Goal: Task Accomplishment & Management: Complete application form

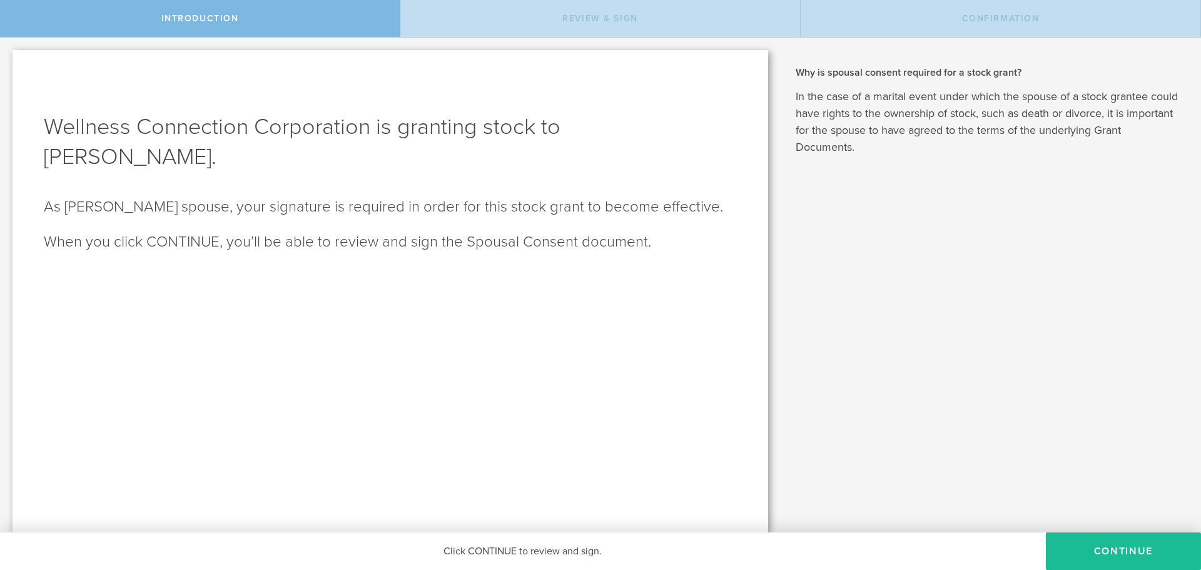
click at [1099, 548] on button "CONTINUE" at bounding box center [1123, 551] width 155 height 38
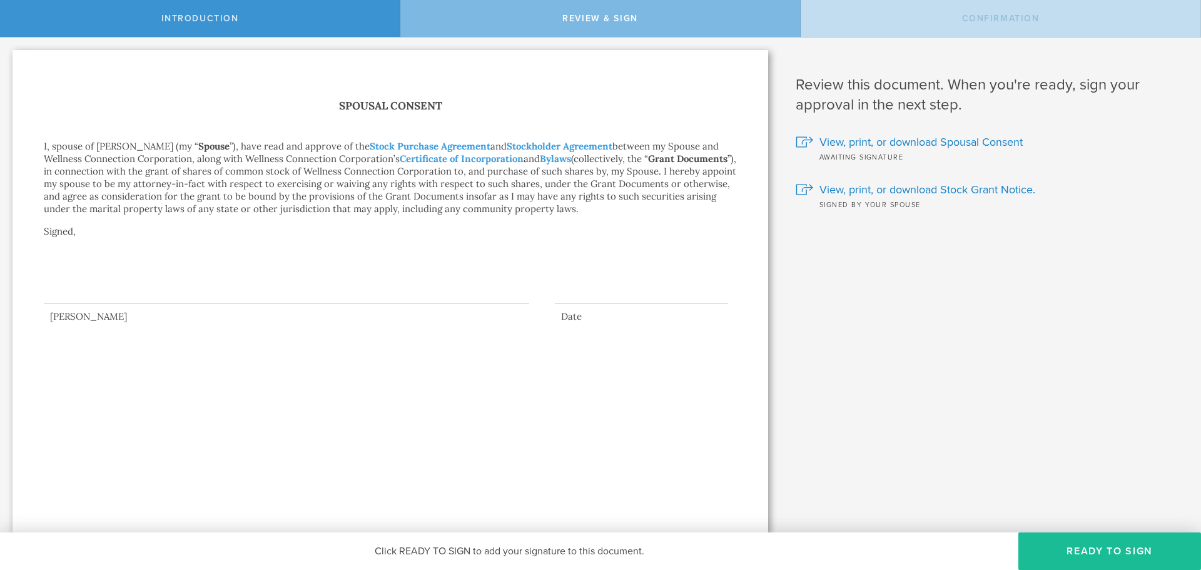
click at [133, 288] on div at bounding box center [286, 279] width 485 height 50
click at [847, 145] on span "View, print, or download Spousal Consent" at bounding box center [920, 142] width 203 height 16
click at [893, 187] on span "View, print, or download Stock Grant Notice." at bounding box center [927, 189] width 216 height 16
click at [1117, 548] on button "Ready to Sign" at bounding box center [1109, 551] width 183 height 38
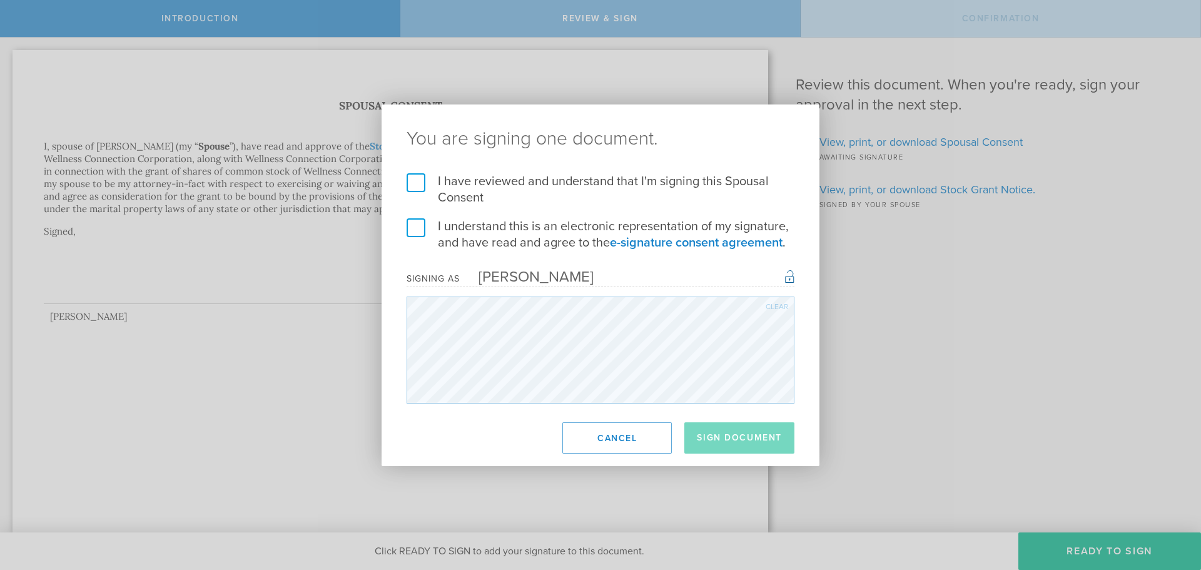
click at [414, 180] on label "I have reviewed and understand that I'm signing this Spousal Consent" at bounding box center [600, 189] width 388 height 33
click at [0, 0] on input "I have reviewed and understand that I'm signing this Spousal Consent" at bounding box center [0, 0] width 0 height 0
click at [412, 230] on label "I understand this is an electronic representation of my signature, and have rea…" at bounding box center [600, 234] width 388 height 33
click at [0, 0] on input "I understand this is an electronic representation of my signature, and have rea…" at bounding box center [0, 0] width 0 height 0
click at [720, 443] on button "Sign Document" at bounding box center [739, 437] width 110 height 31
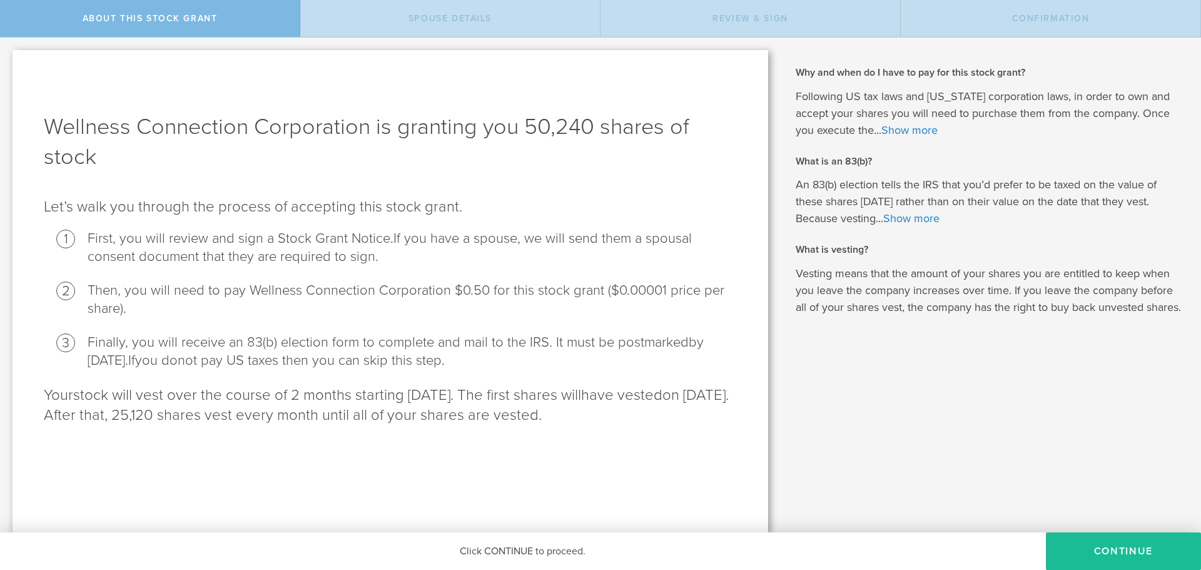
click at [1113, 558] on button "CONTINUE" at bounding box center [1123, 551] width 155 height 38
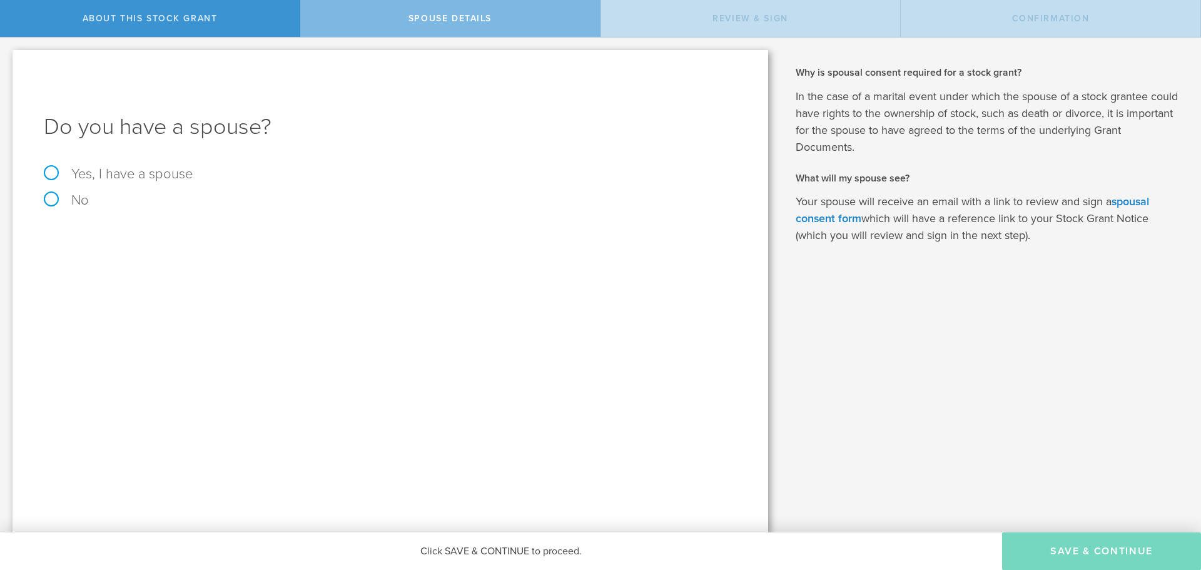
click at [51, 171] on label "Yes, I have a spouse" at bounding box center [390, 174] width 693 height 14
click at [8, 58] on input "Yes, I have a spouse" at bounding box center [4, 48] width 8 height 20
radio input "true"
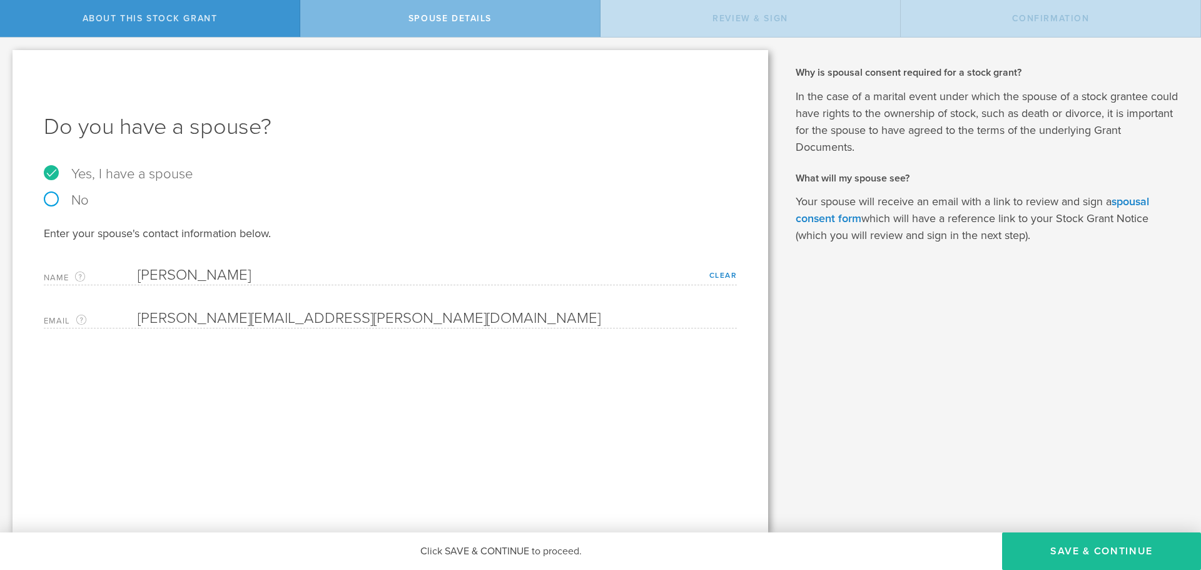
click at [1107, 554] on button "Save & Continue" at bounding box center [1101, 551] width 199 height 38
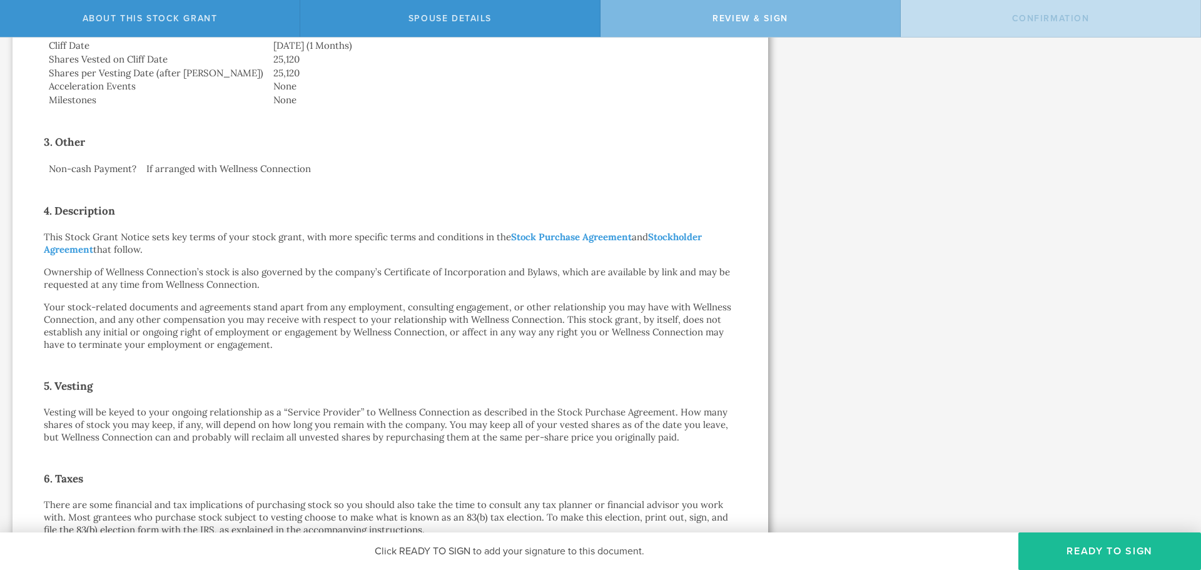
scroll to position [49, 0]
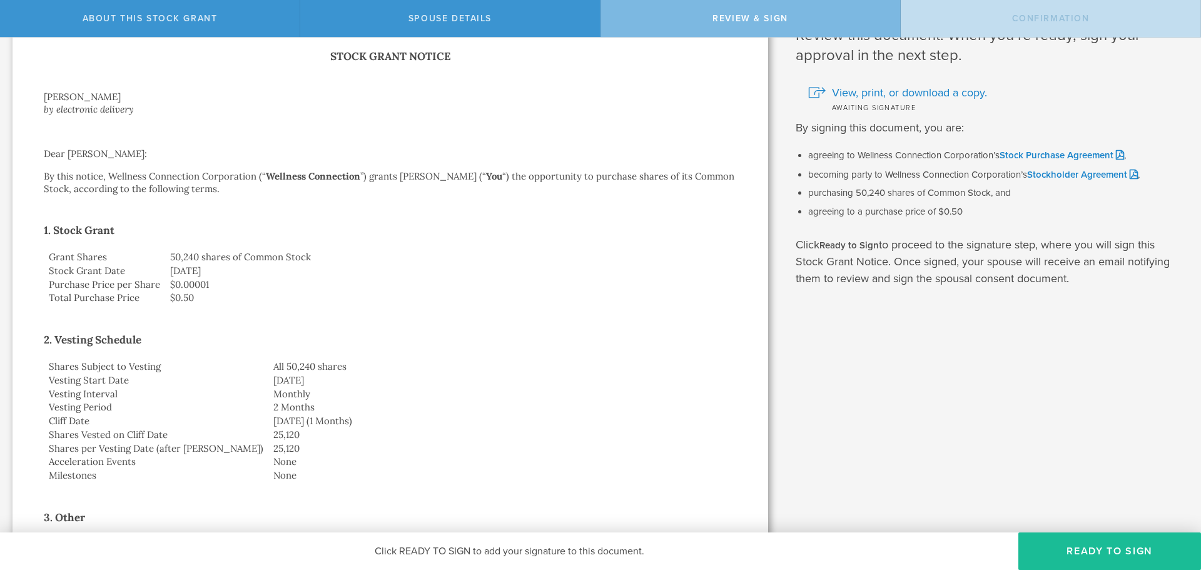
click at [1077, 553] on button "Ready to Sign" at bounding box center [1109, 551] width 183 height 38
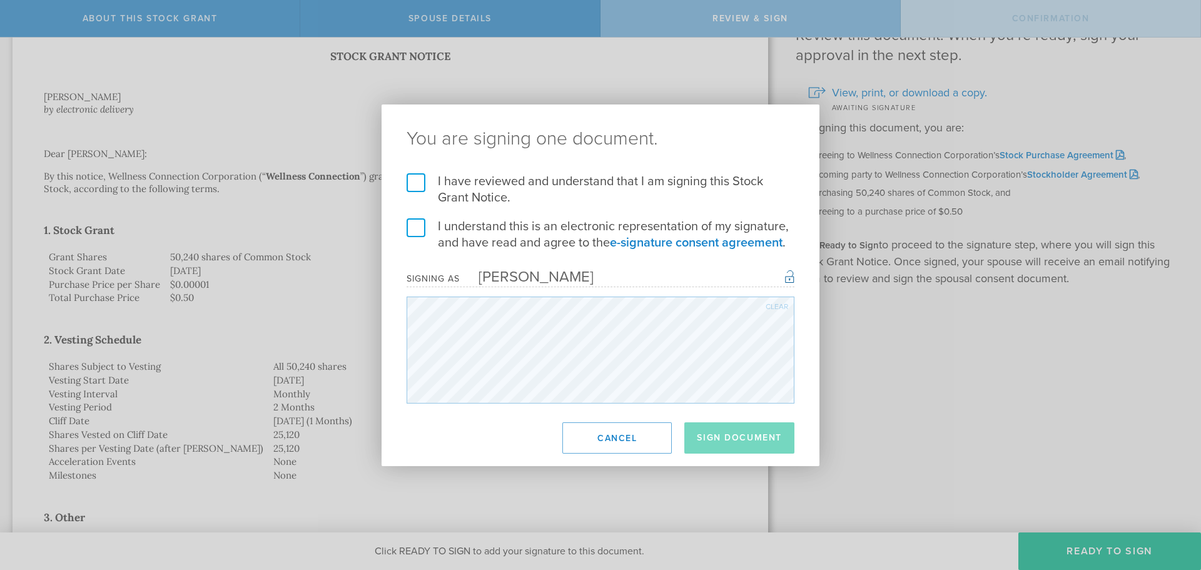
click at [411, 183] on label "I have reviewed and understand that I am signing this Stock Grant Notice." at bounding box center [600, 189] width 388 height 33
click at [0, 0] on input "I have reviewed and understand that I am signing this Stock Grant Notice." at bounding box center [0, 0] width 0 height 0
click at [413, 231] on label "I understand this is an electronic representation of my signature, and have rea…" at bounding box center [600, 234] width 388 height 33
click at [0, 0] on input "I understand this is an electronic representation of my signature, and have rea…" at bounding box center [0, 0] width 0 height 0
click at [731, 434] on button "Sign Document" at bounding box center [739, 437] width 110 height 31
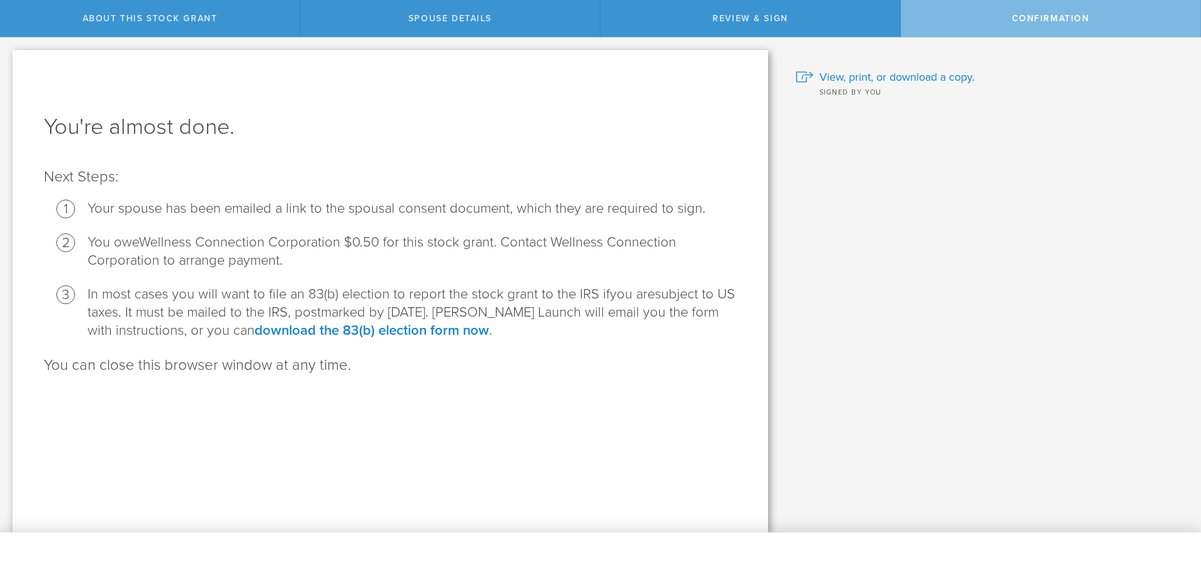
scroll to position [0, 0]
